Goal: Information Seeking & Learning: Learn about a topic

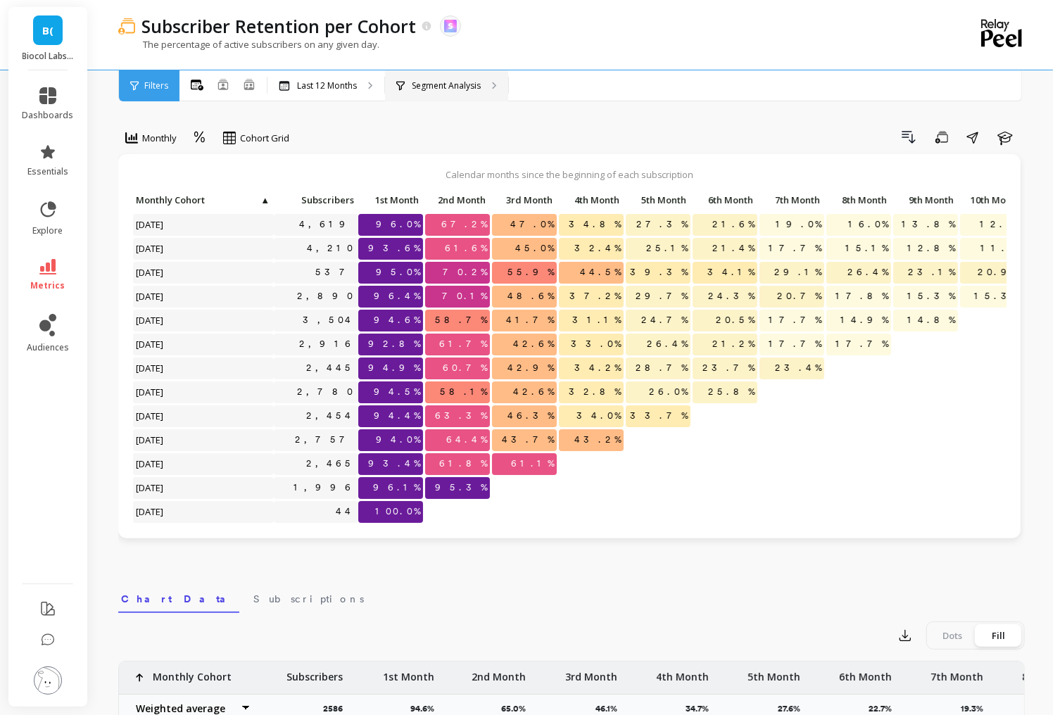
click at [417, 89] on p "Segment Analysis" at bounding box center [446, 85] width 69 height 11
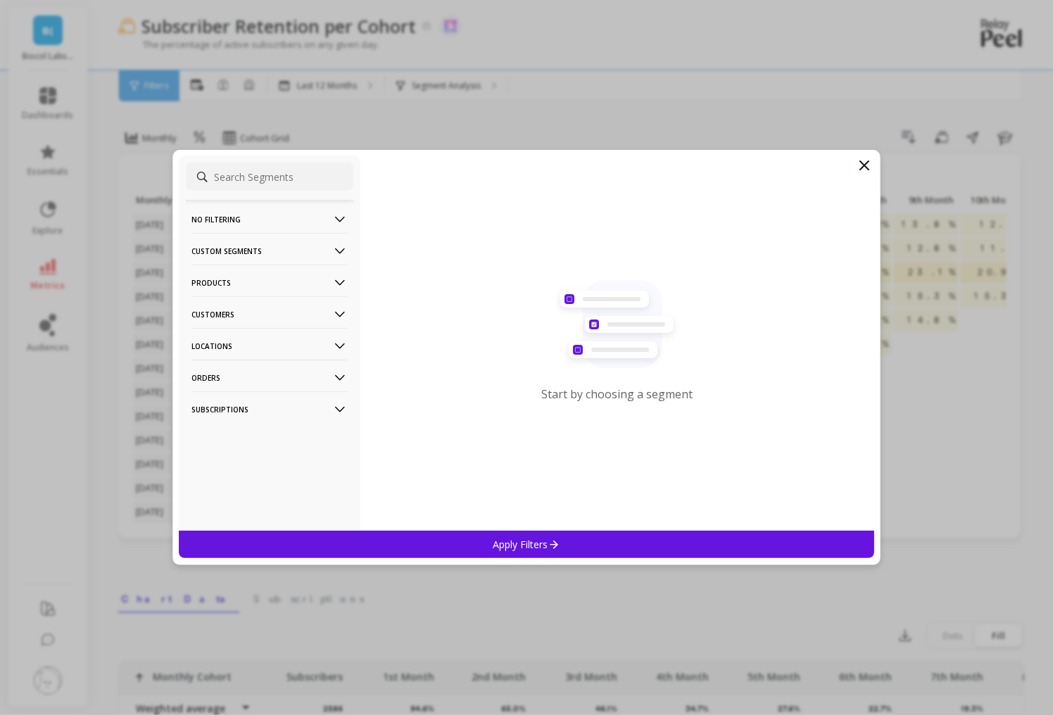
click at [241, 277] on p "Products" at bounding box center [269, 283] width 156 height 36
click at [245, 339] on div "Products" at bounding box center [270, 334] width 168 height 23
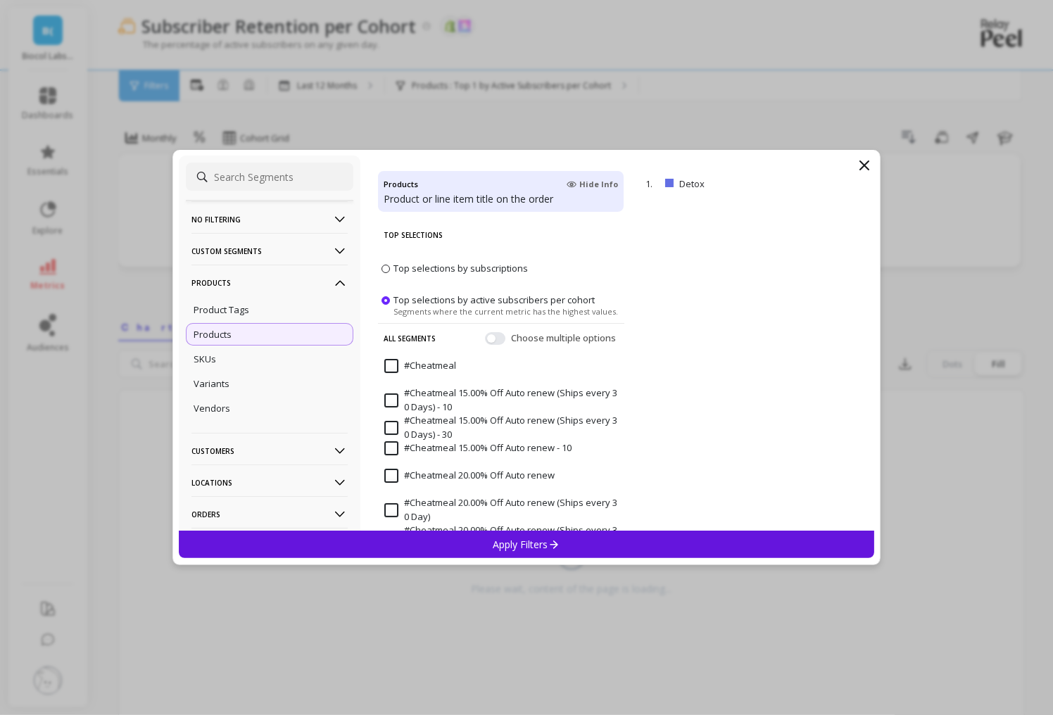
scroll to position [118, 0]
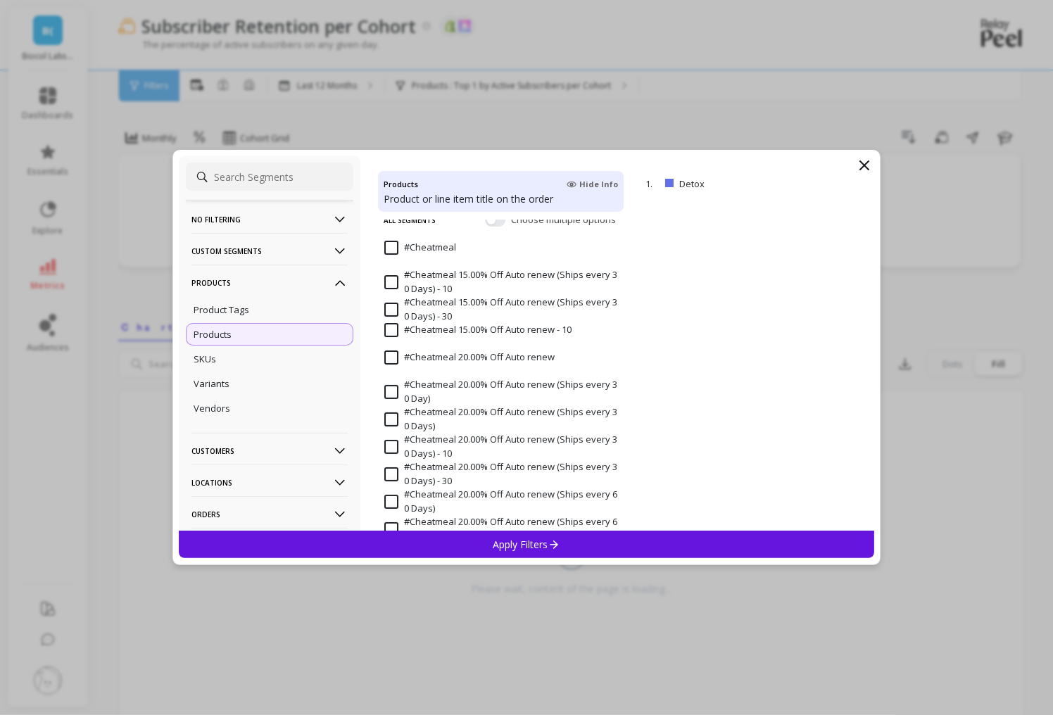
click at [486, 541] on div "Apply Filters" at bounding box center [527, 544] width 696 height 27
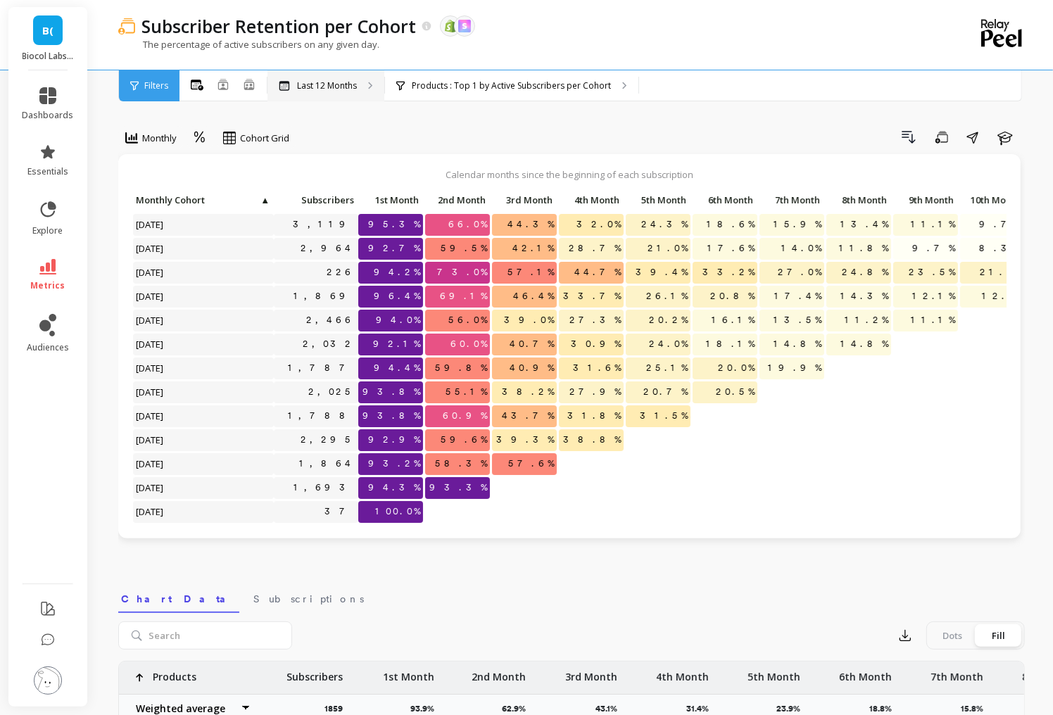
click at [308, 85] on p "Last 12 Months" at bounding box center [327, 85] width 60 height 11
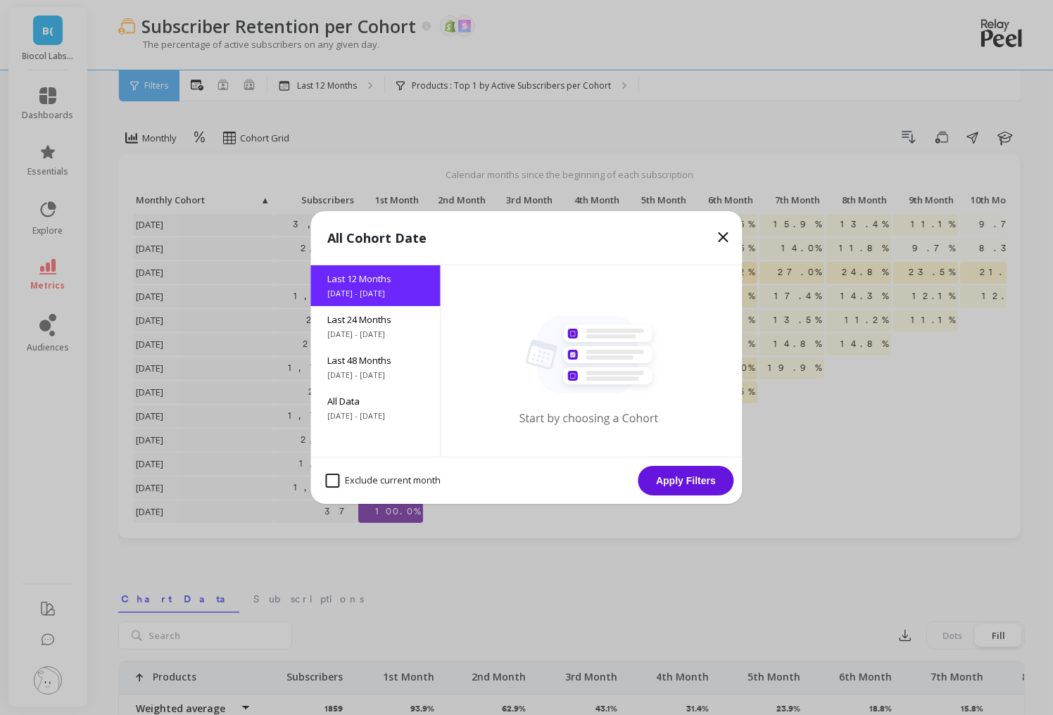
click at [367, 479] on month "Exclude current month" at bounding box center [383, 481] width 115 height 14
checkbox month "true"
click at [681, 477] on button "Apply Filters" at bounding box center [687, 481] width 96 height 30
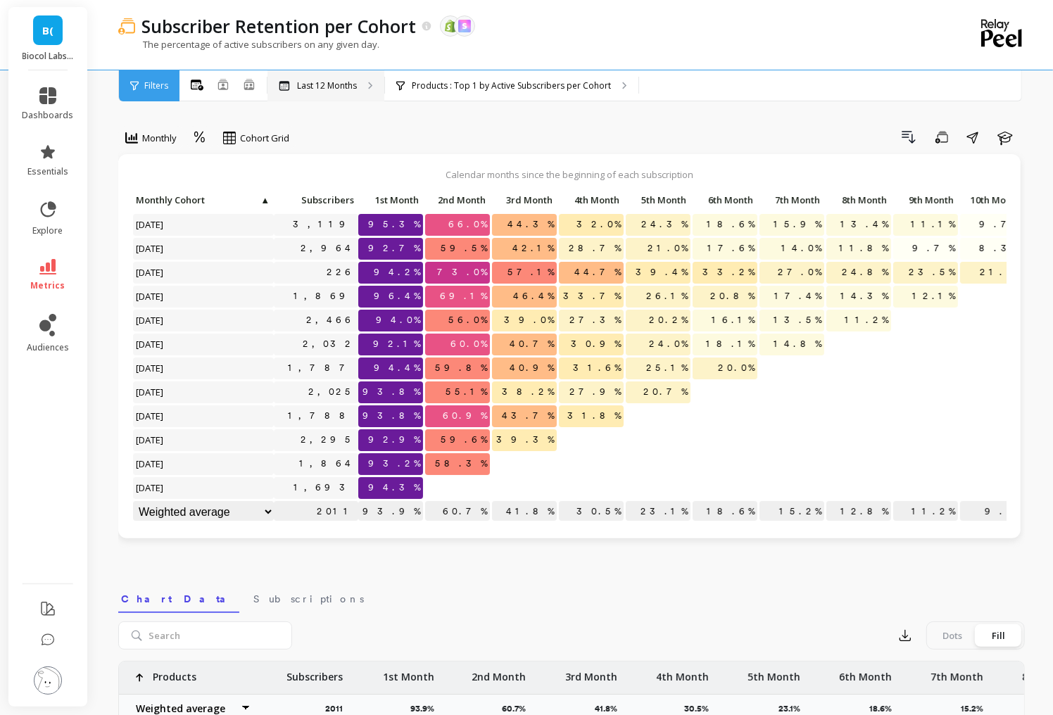
click at [322, 89] on p "Last 12 Months" at bounding box center [327, 85] width 60 height 11
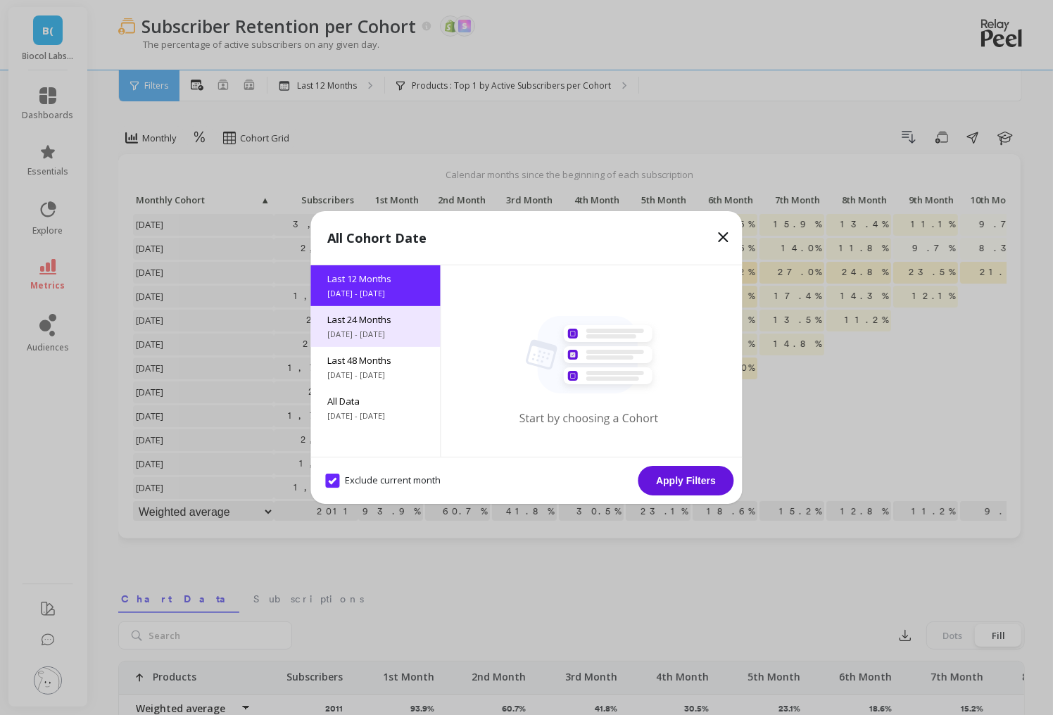
click at [381, 336] on span "[DATE] - [DATE]" at bounding box center [376, 334] width 96 height 11
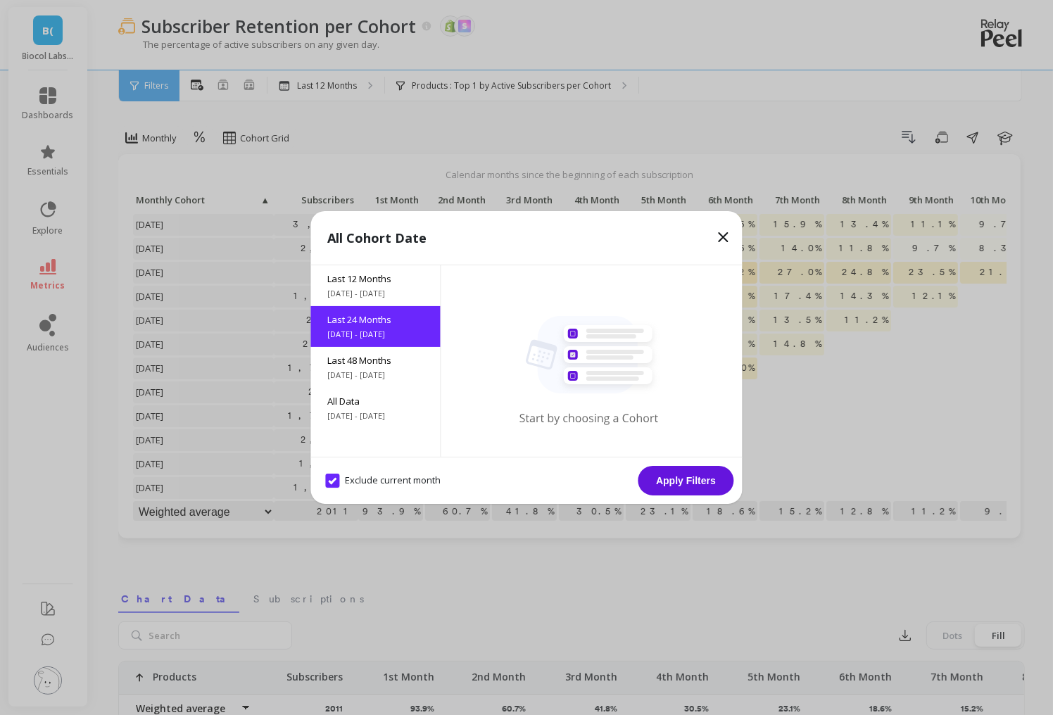
click at [681, 479] on button "Apply Filters" at bounding box center [687, 481] width 96 height 30
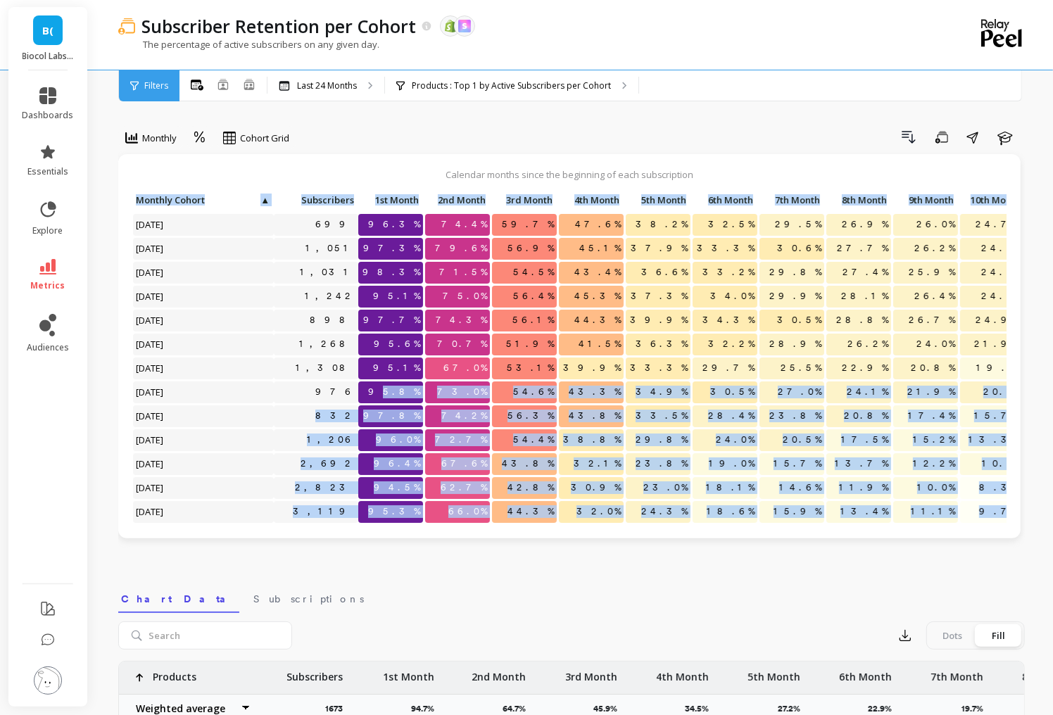
drag, startPoint x: 137, startPoint y: 223, endPoint x: 398, endPoint y: 391, distance: 309.7
click at [398, 391] on div "Click to create an audience 699 96.3% 74.4% 59.7% 47.6% 38.2% 32.5% 29.5% 26.9%…" at bounding box center [841, 501] width 1419 height 622
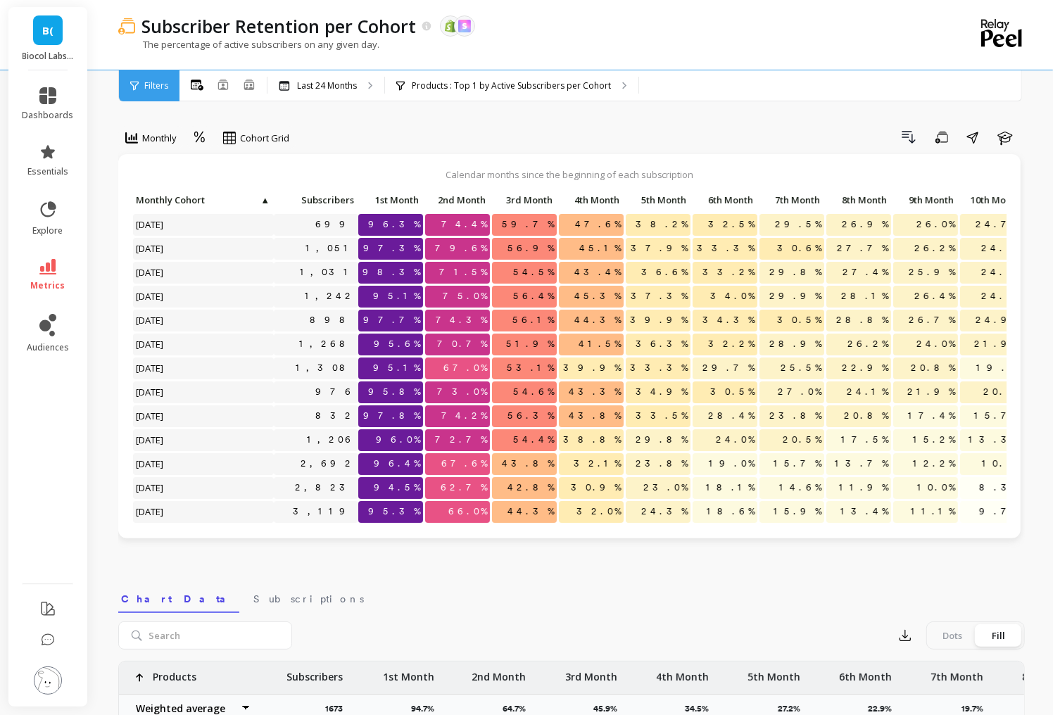
click at [270, 460] on p "[DATE]" at bounding box center [203, 463] width 141 height 21
click at [448, 92] on div "Products : Top 1 by Active Subscribers per Cohort Products : Detox" at bounding box center [511, 85] width 253 height 31
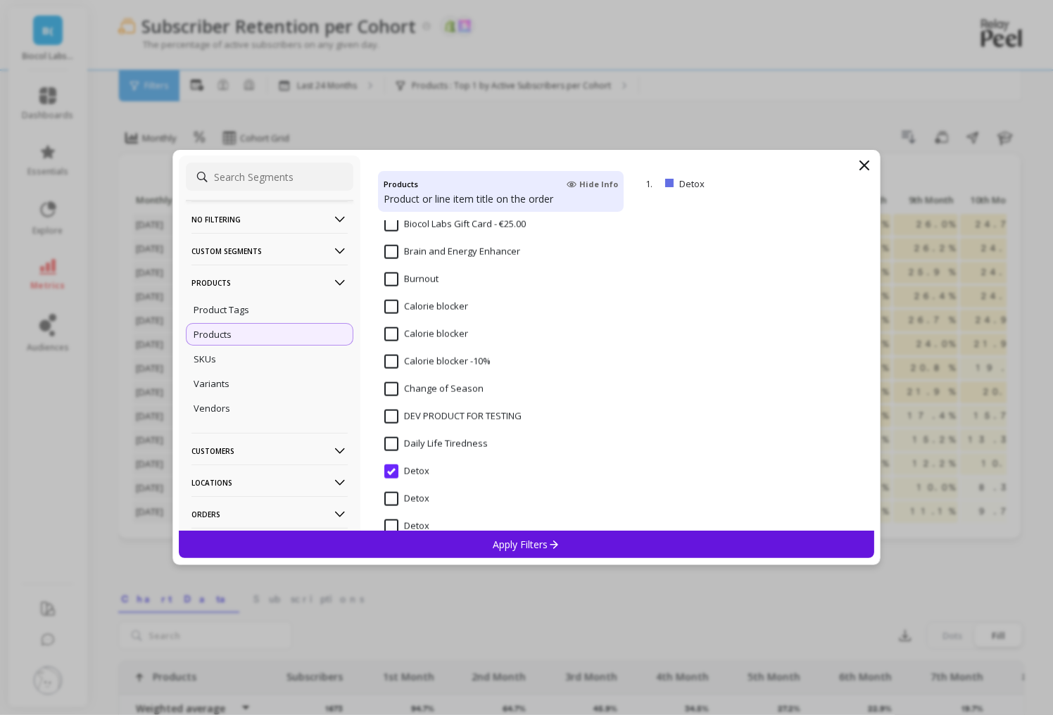
scroll to position [1516, 0]
click at [244, 356] on div "SKUs" at bounding box center [270, 359] width 168 height 23
click at [212, 363] on p "SKUs" at bounding box center [205, 359] width 23 height 13
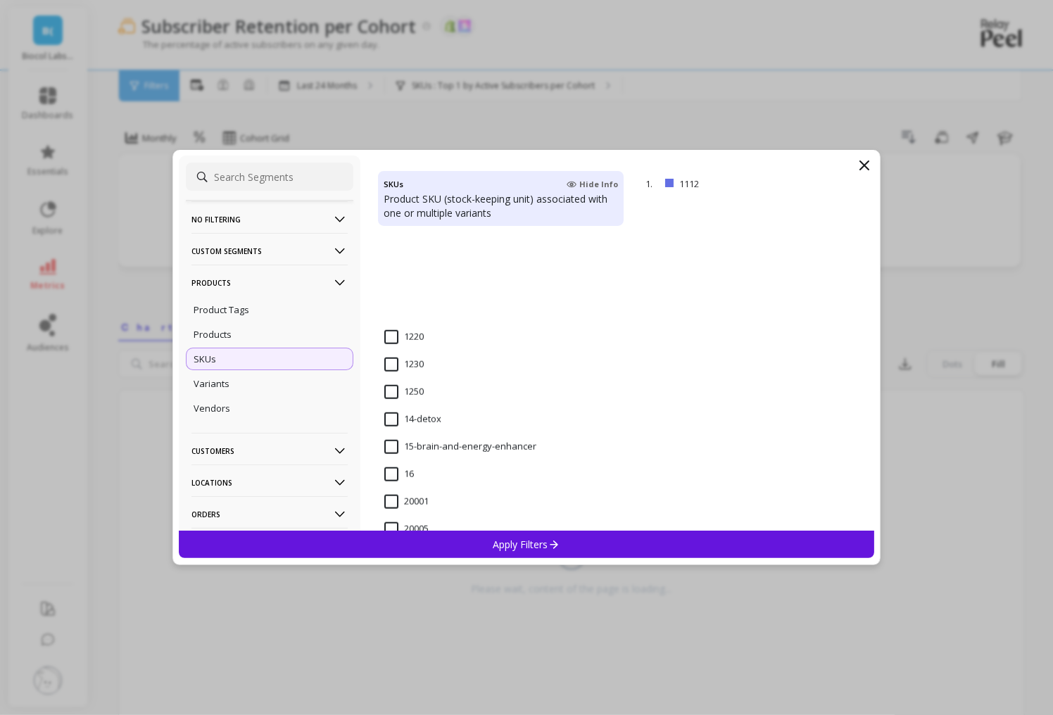
scroll to position [1261, 0]
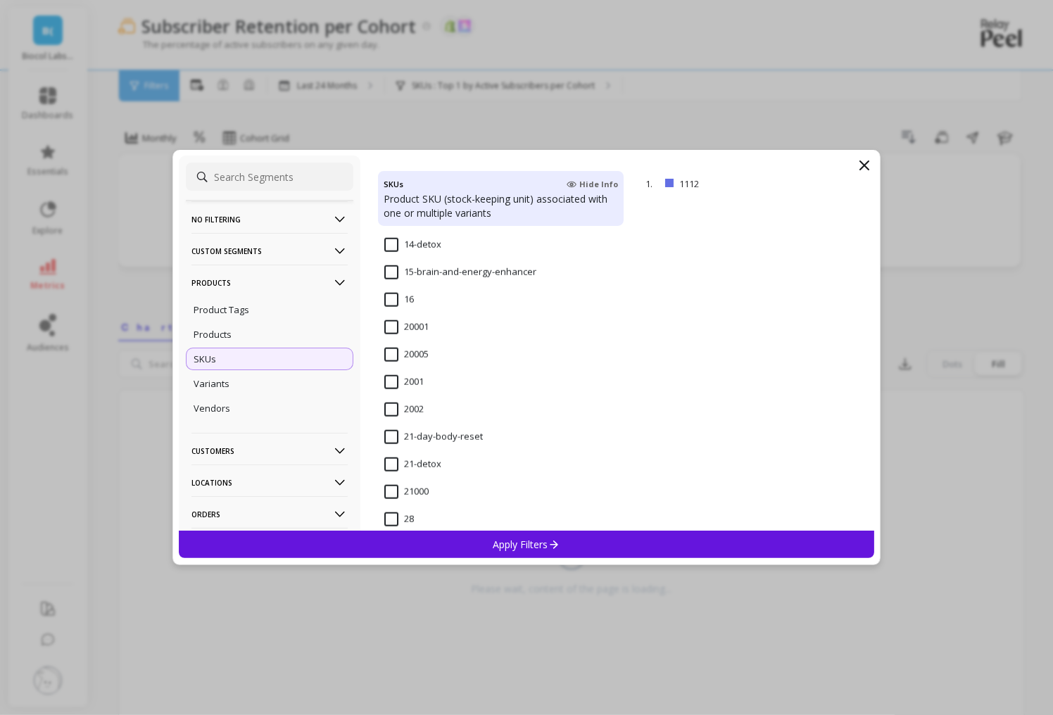
click at [387, 462] on input "21-detox" at bounding box center [412, 465] width 57 height 14
click at [470, 540] on div "Apply Filters" at bounding box center [527, 544] width 696 height 27
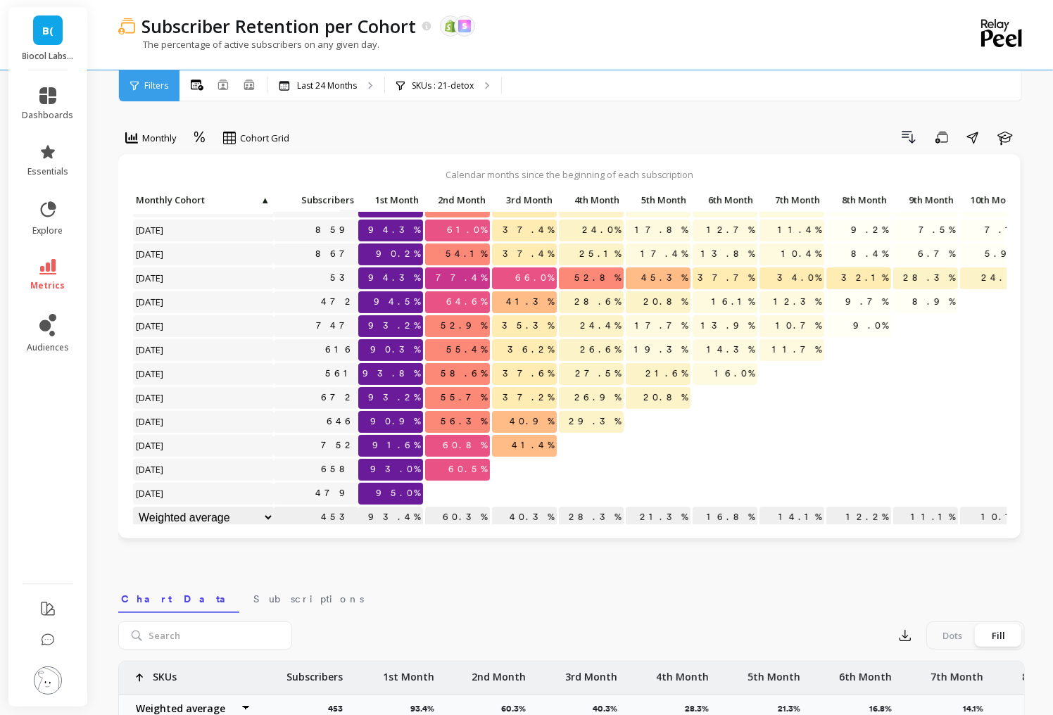
scroll to position [283, 0]
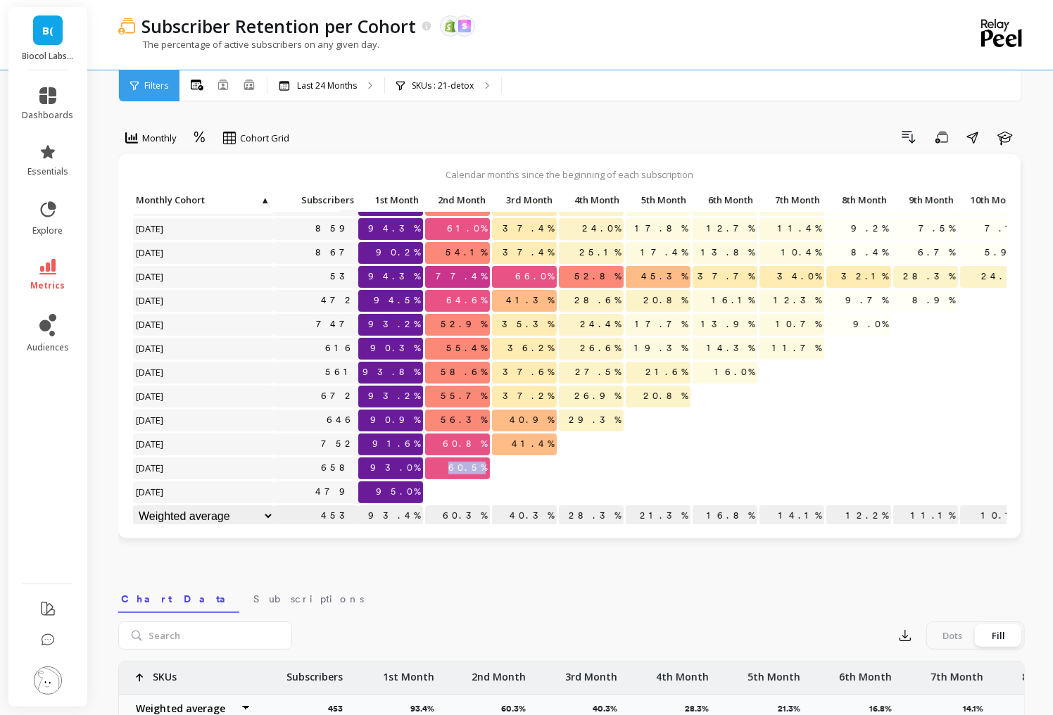
drag, startPoint x: 463, startPoint y: 467, endPoint x: 526, endPoint y: 467, distance: 63.4
click at [527, 467] on div "Click to create an audience 234 94.9% 64.1% 48.3% 30.8% 20.9% 15.4% 13.2% 9.0% …" at bounding box center [841, 218] width 1419 height 622
click at [453, 91] on div "SKUs : 21-detox" at bounding box center [443, 85] width 116 height 31
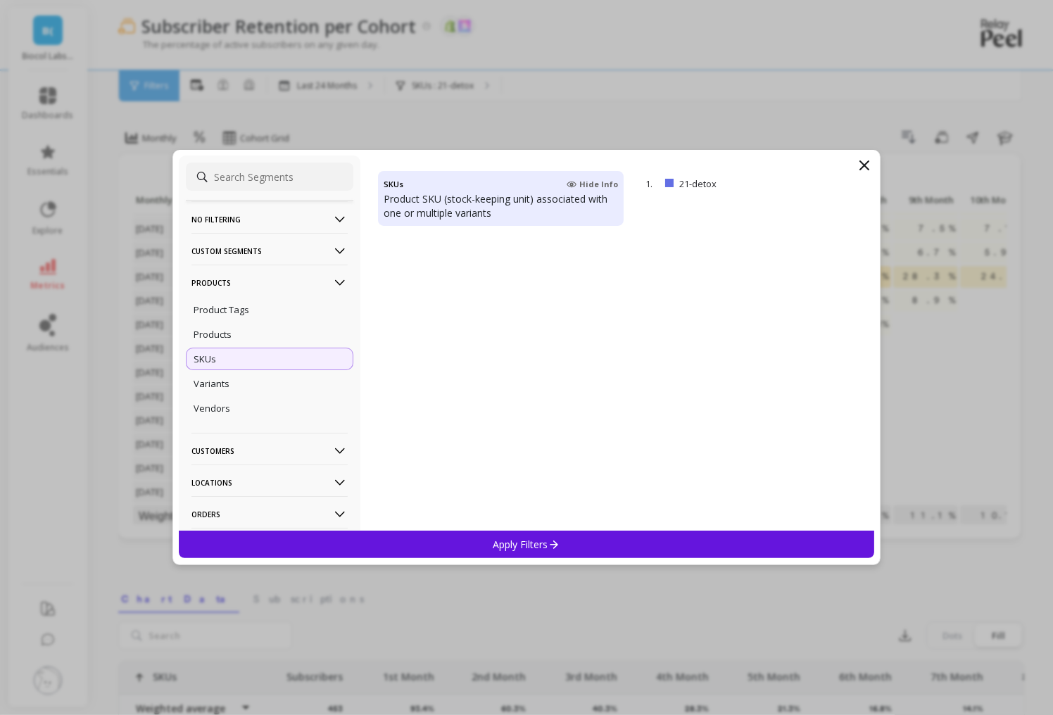
scroll to position [1376, 0]
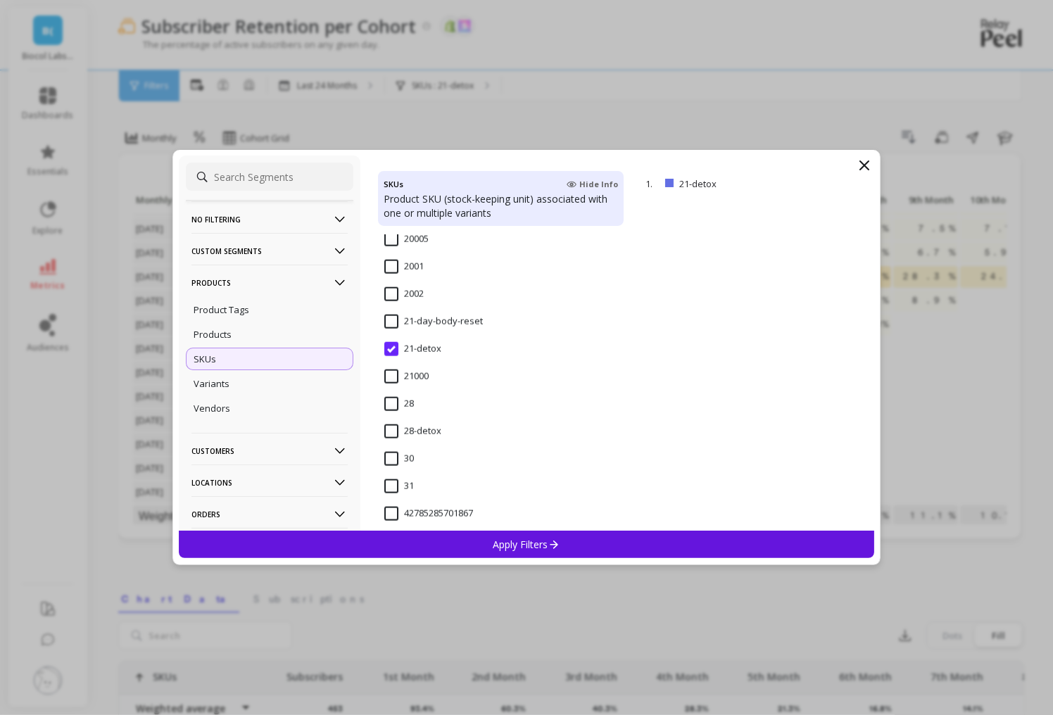
click at [432, 429] on input "28-detox" at bounding box center [412, 431] width 57 height 14
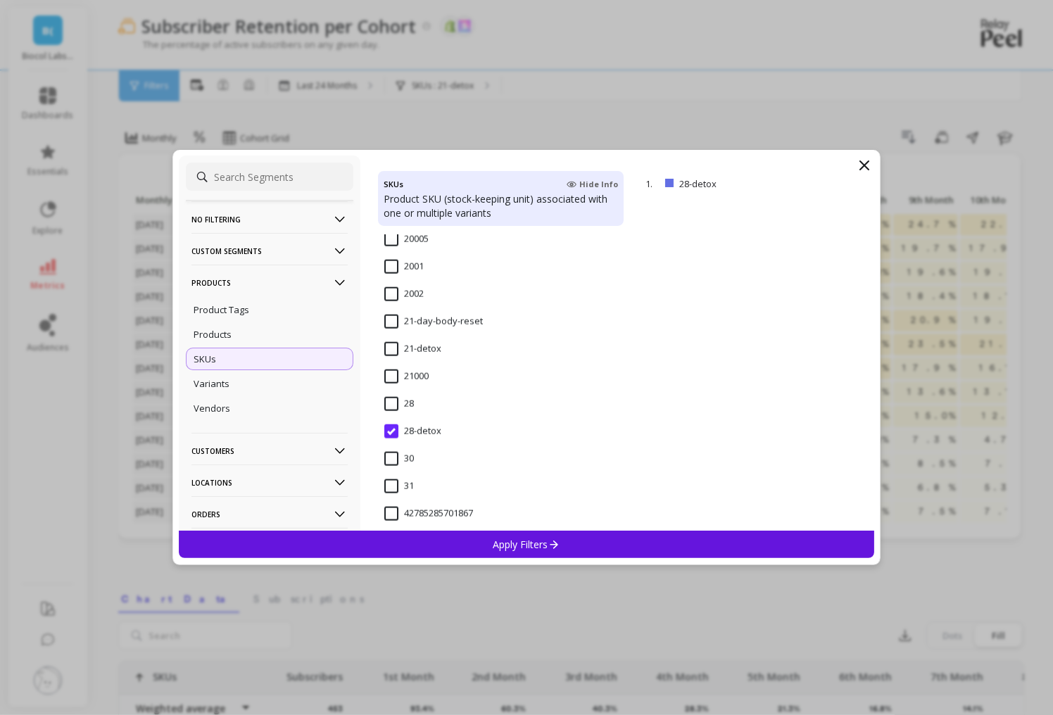
click at [464, 543] on div "Apply Filters" at bounding box center [527, 544] width 696 height 27
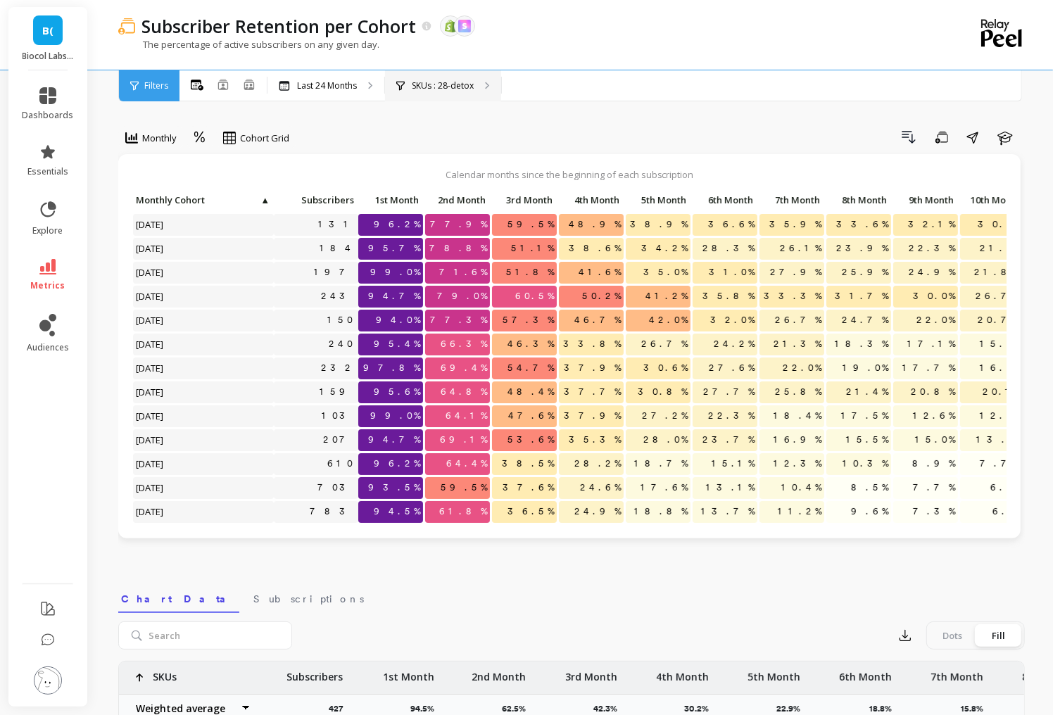
click at [441, 88] on p "SKUs : 28-detox" at bounding box center [443, 85] width 62 height 11
click at [51, 270] on icon at bounding box center [47, 266] width 17 height 15
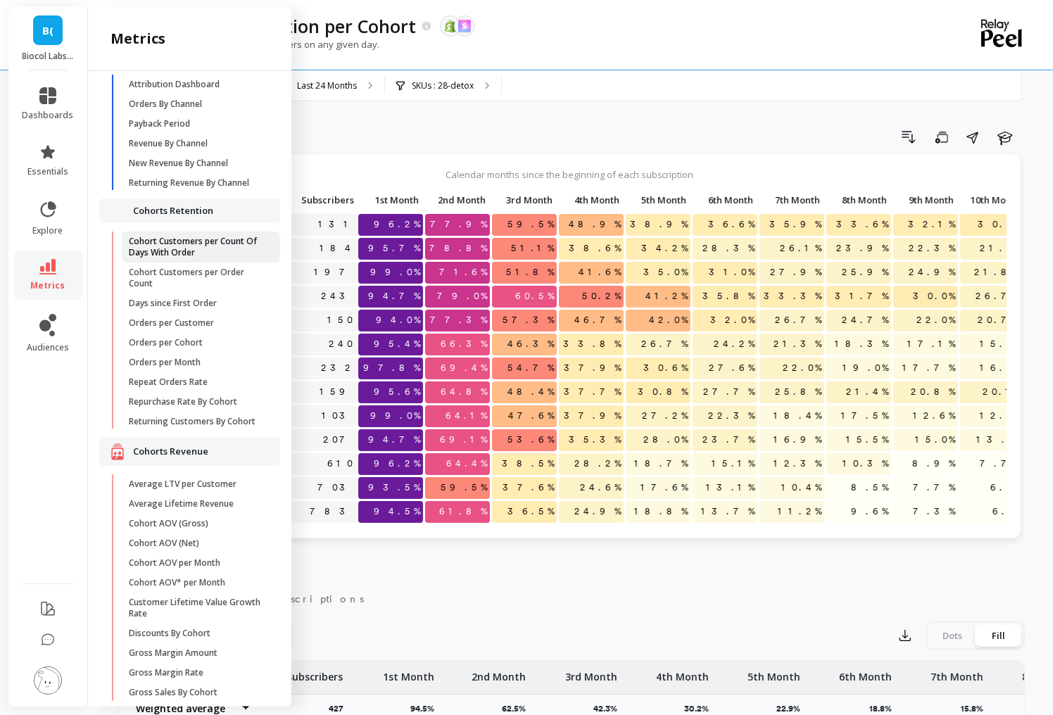
scroll to position [75, 0]
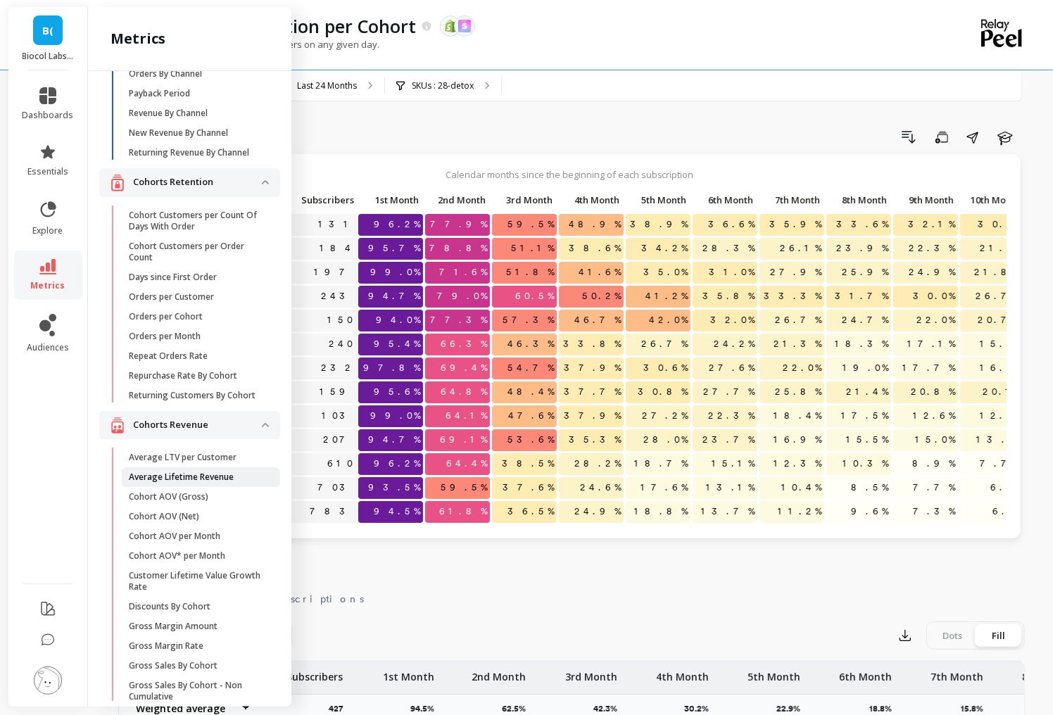
click at [195, 477] on p "Average Lifetime Revenue" at bounding box center [181, 477] width 105 height 11
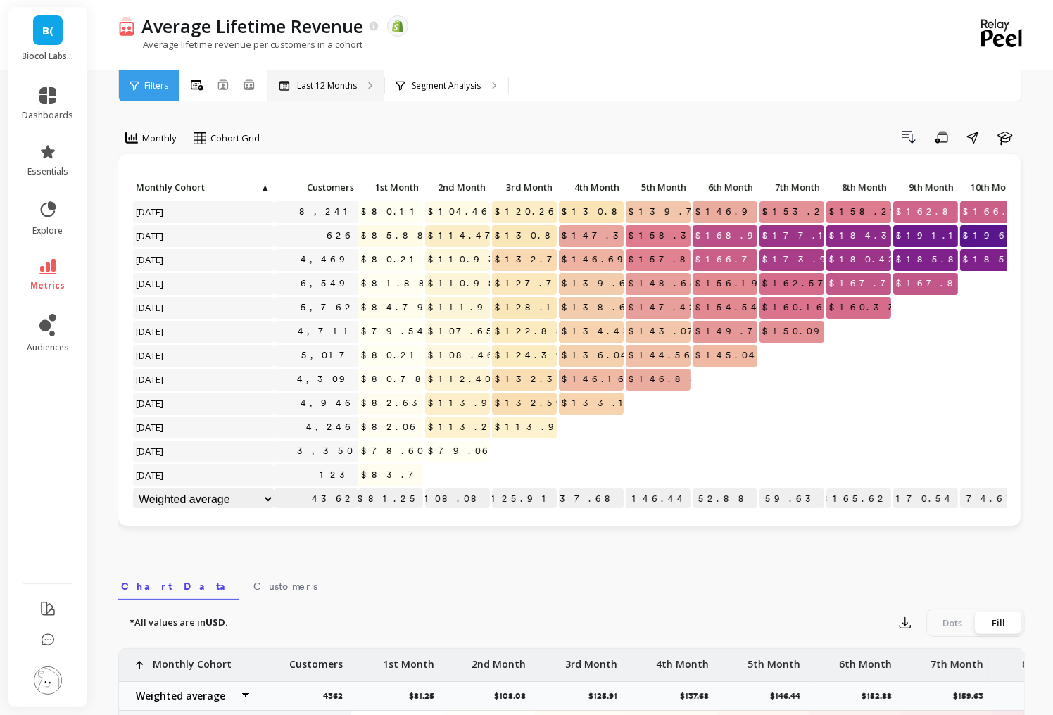
click at [322, 73] on div "Last 12 Months" at bounding box center [326, 85] width 117 height 31
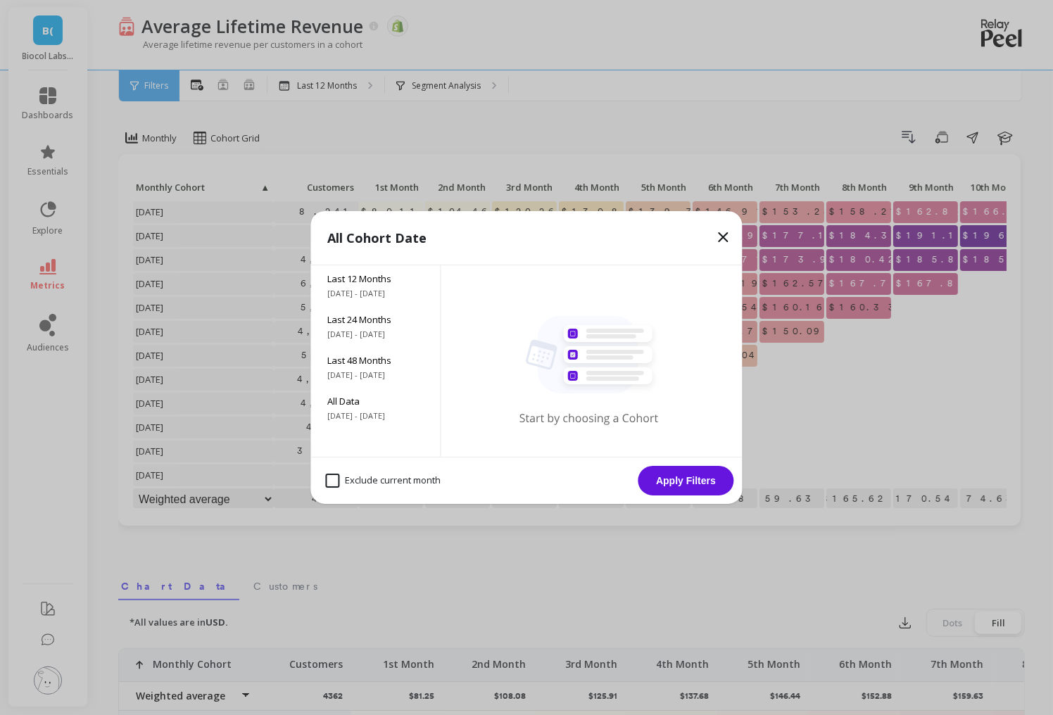
click at [409, 481] on month "Exclude current month" at bounding box center [383, 481] width 115 height 14
checkbox month "true"
click at [688, 477] on button "Apply Filters" at bounding box center [687, 481] width 96 height 30
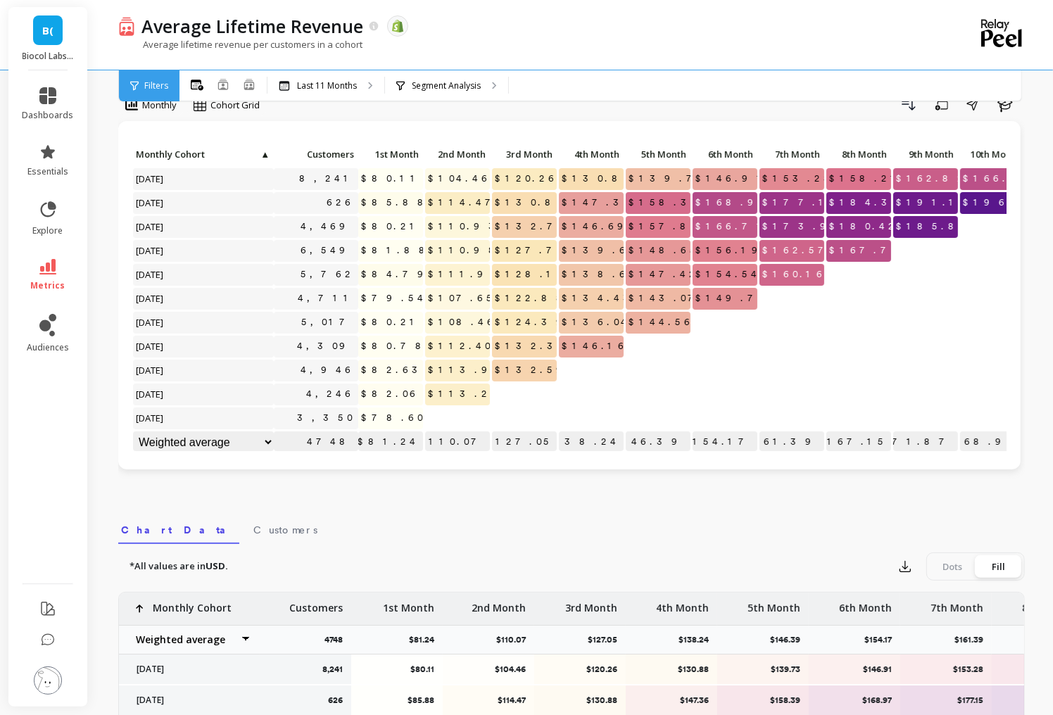
scroll to position [26, 0]
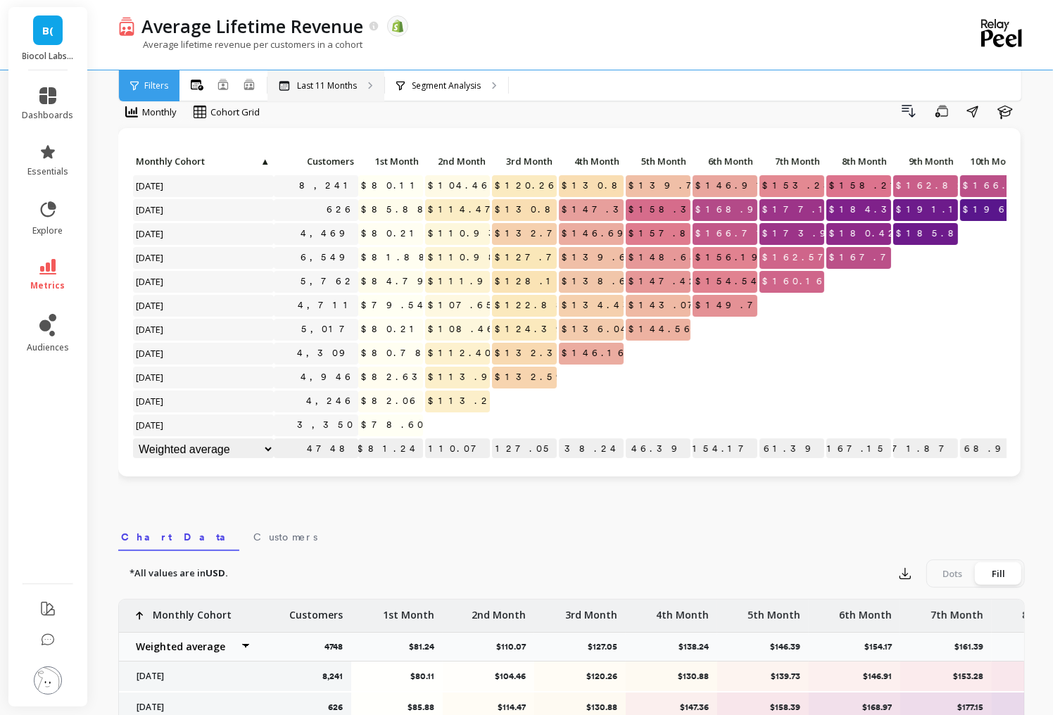
click at [348, 89] on p "Last 11 Months" at bounding box center [327, 85] width 60 height 11
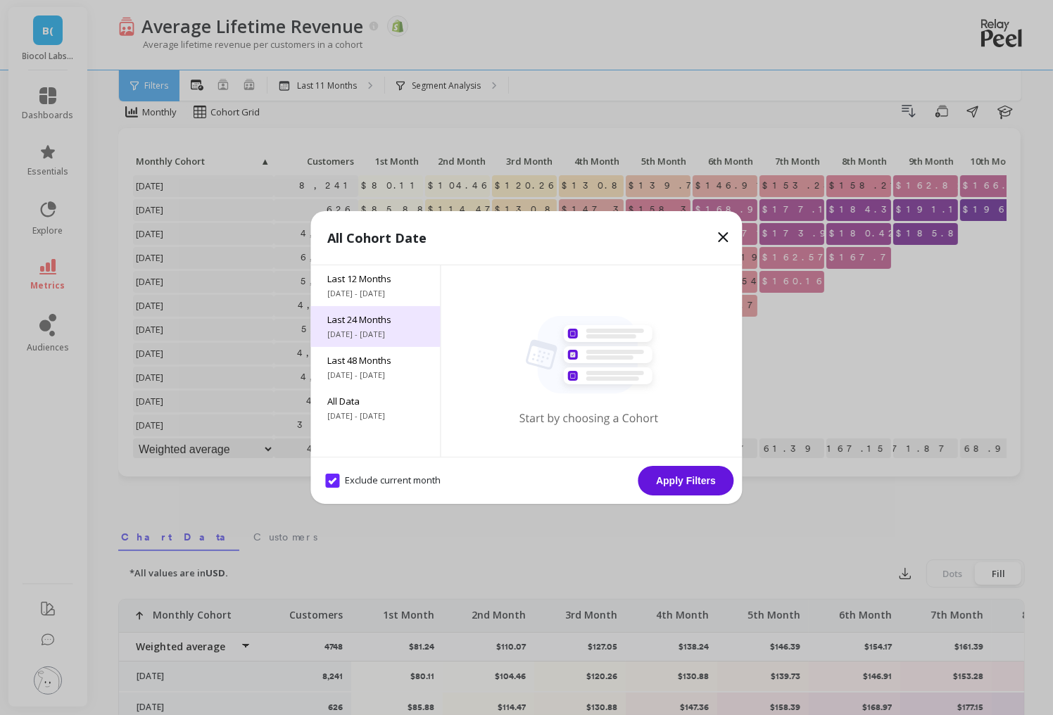
click at [387, 332] on span "[DATE] - [DATE]" at bounding box center [376, 334] width 96 height 11
click at [681, 486] on button "Apply Filters" at bounding box center [687, 481] width 96 height 30
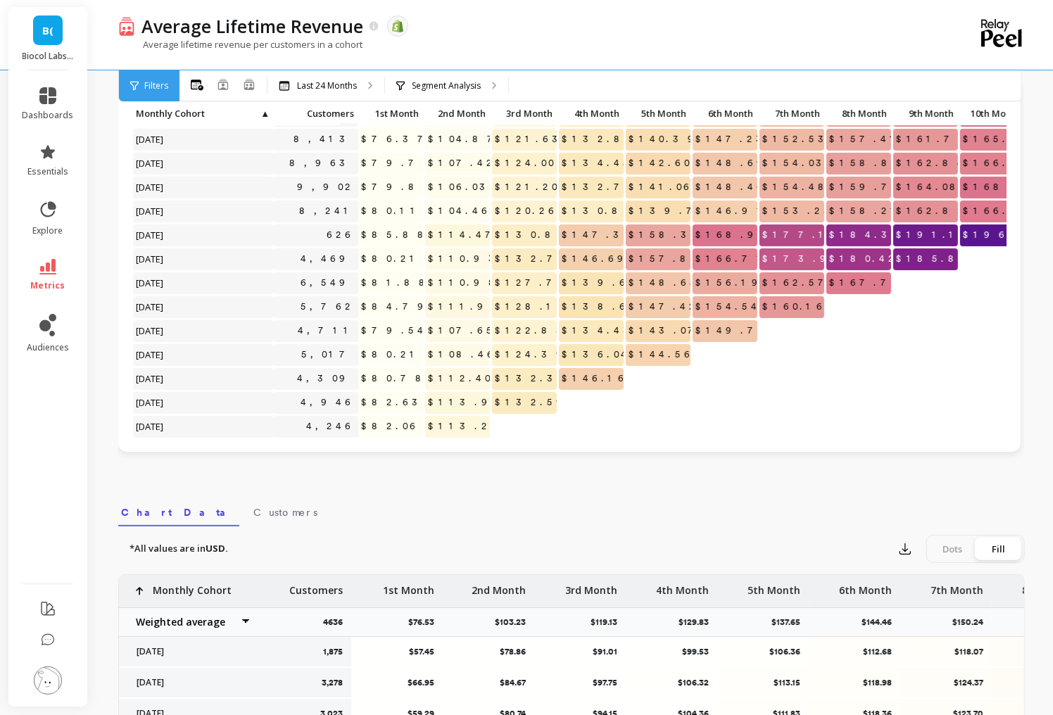
scroll to position [272, 0]
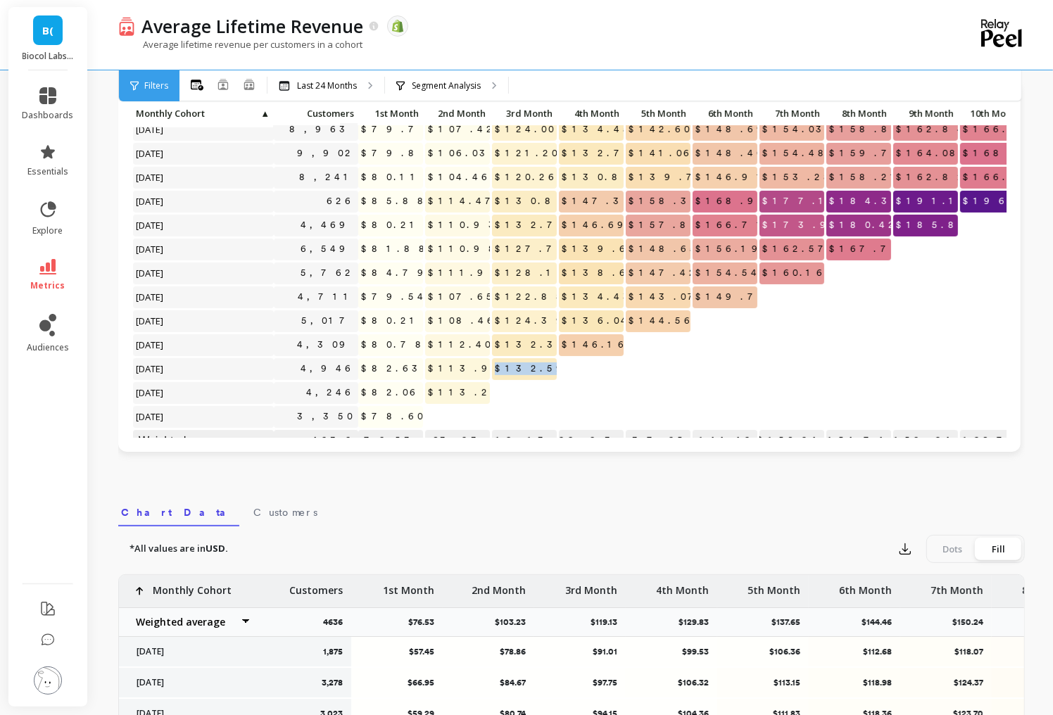
drag, startPoint x: 519, startPoint y: 367, endPoint x: 574, endPoint y: 367, distance: 55.6
click at [574, 367] on div "Click to create an audience 3,294 $69.98 $98.08 $116.38 $129.59 $139.06 $146.56…" at bounding box center [841, 143] width 1419 height 622
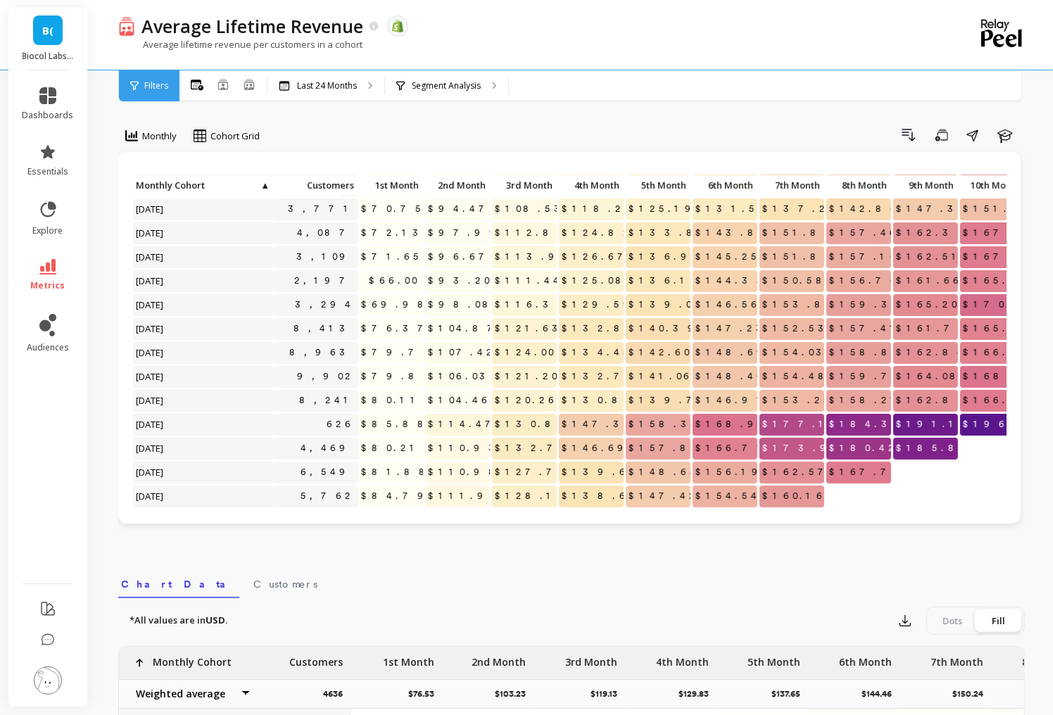
scroll to position [95, 0]
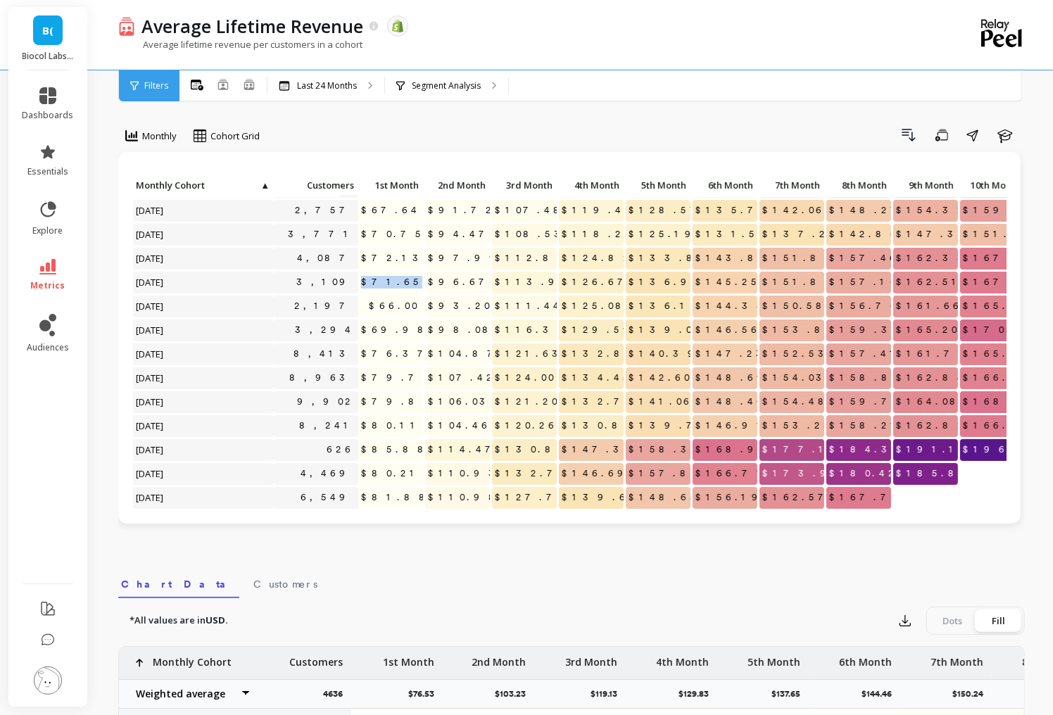
drag, startPoint x: 392, startPoint y: 279, endPoint x: 420, endPoint y: 281, distance: 27.5
click at [420, 281] on span "$71.65" at bounding box center [392, 282] width 68 height 21
click at [401, 279] on span "$71.65" at bounding box center [392, 282] width 68 height 21
drag, startPoint x: 389, startPoint y: 279, endPoint x: 424, endPoint y: 279, distance: 35.2
click at [424, 279] on div "$71.65" at bounding box center [391, 284] width 67 height 24
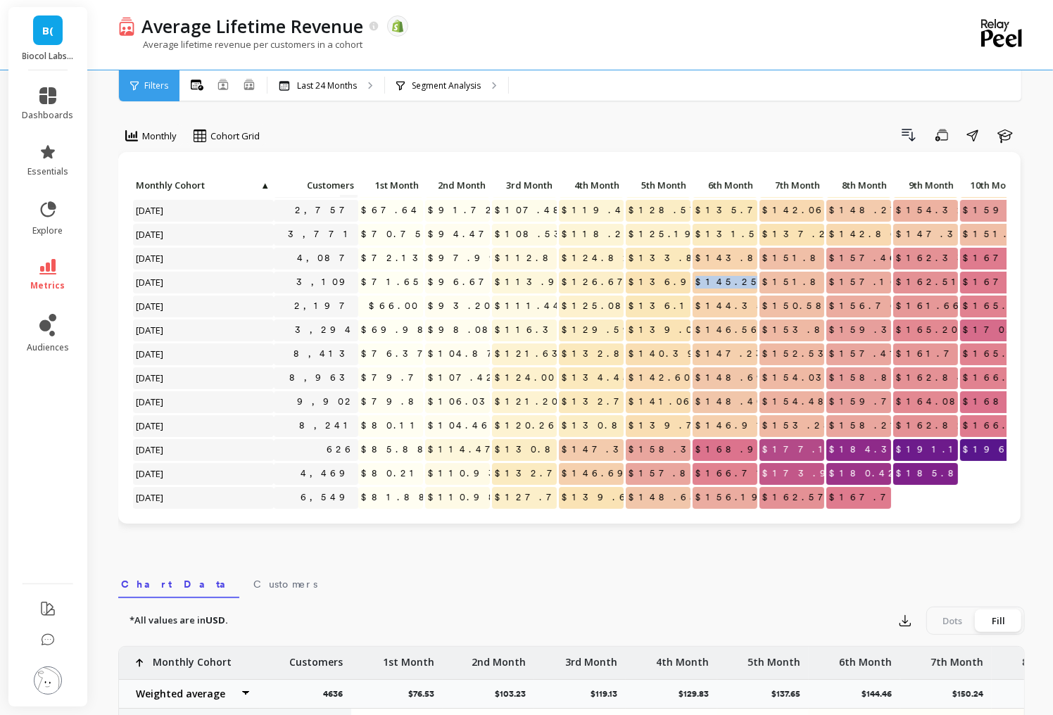
drag, startPoint x: 720, startPoint y: 277, endPoint x: 762, endPoint y: 279, distance: 42.3
click at [762, 279] on div "Click to create an audience 3,278 $66.95 $84.67 $97.75 $106.32 $113.15 $118.98 …" at bounding box center [841, 391] width 1419 height 622
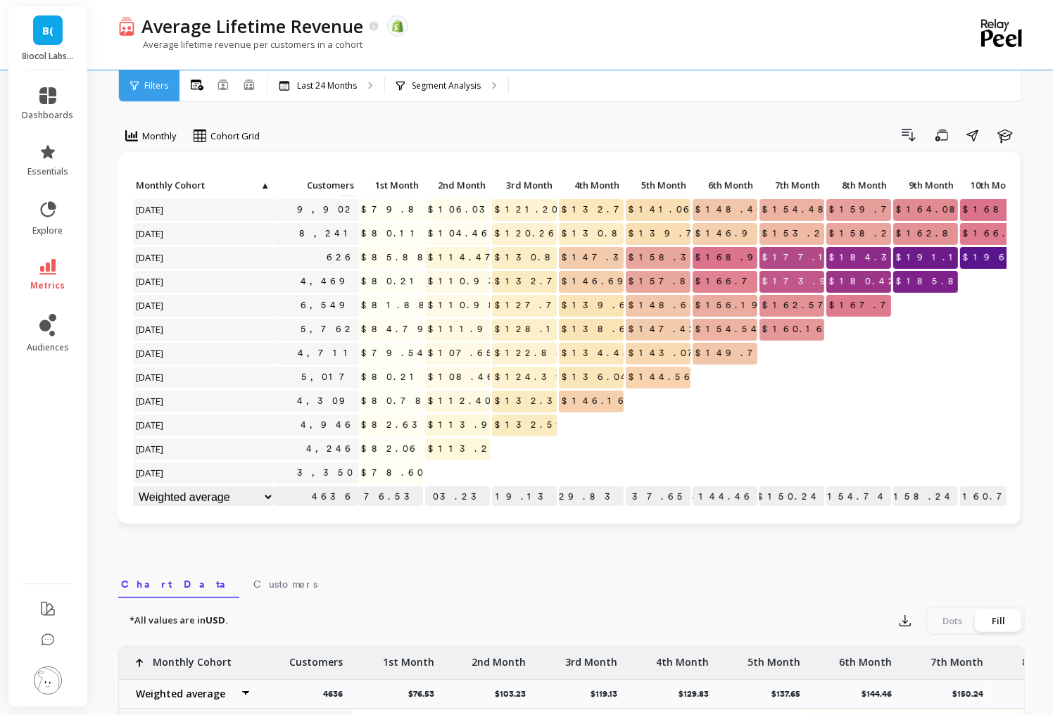
scroll to position [7, 0]
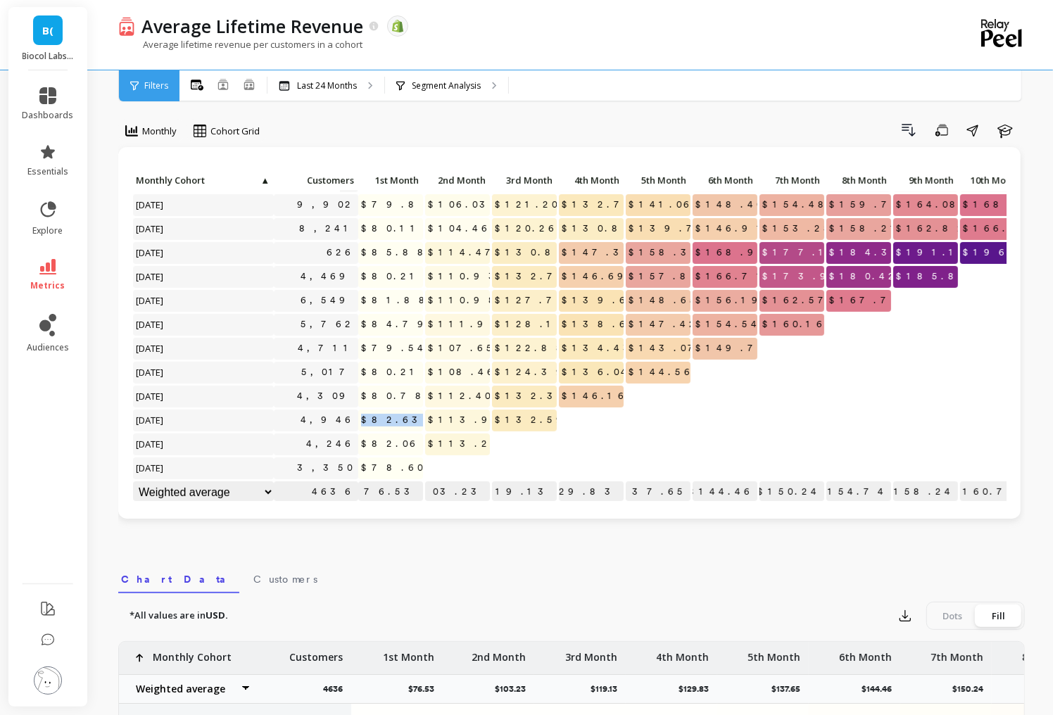
drag, startPoint x: 389, startPoint y: 420, endPoint x: 431, endPoint y: 420, distance: 41.5
click at [431, 420] on div "Click to create an audience 8,413 $76.37 $104.87 $121.63 $132.88 $140.39 $147.2…" at bounding box center [841, 194] width 1419 height 622
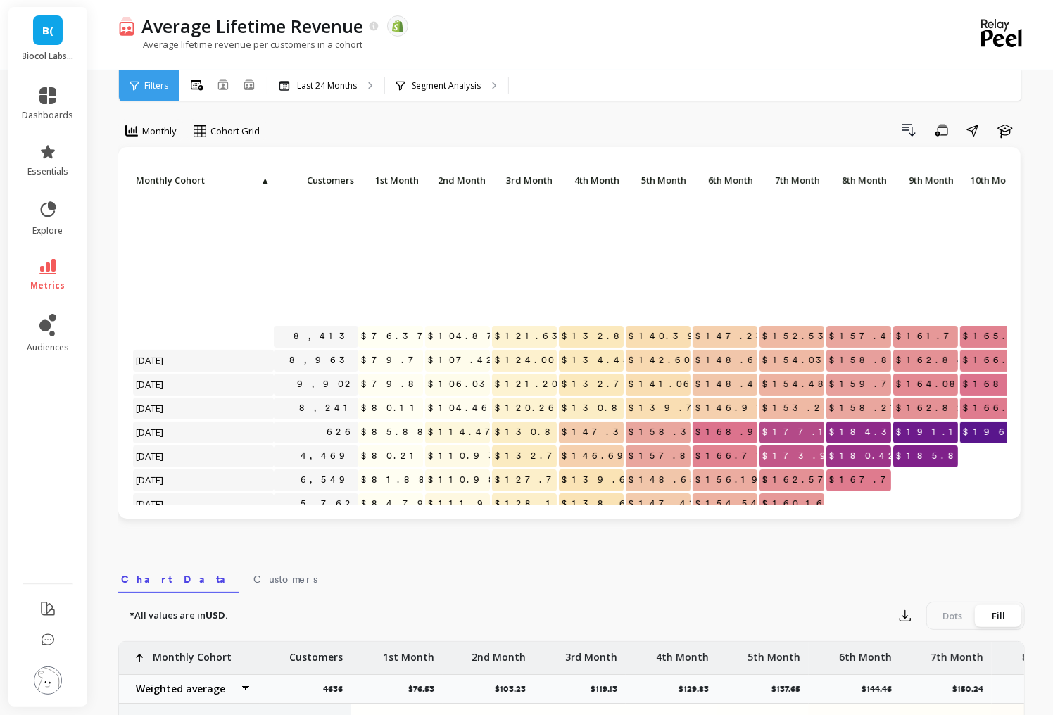
scroll to position [287, 0]
